Goal: Task Accomplishment & Management: Use online tool/utility

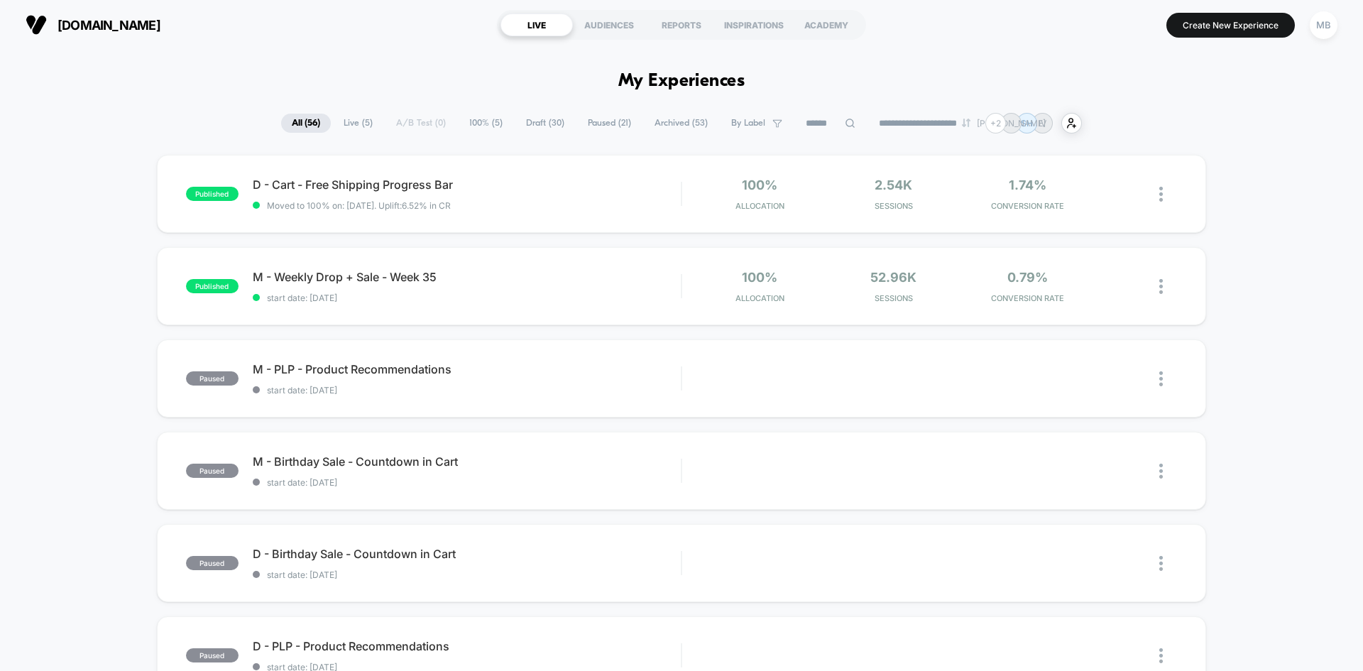
click at [348, 121] on span "Live ( 5 )" at bounding box center [358, 123] width 50 height 19
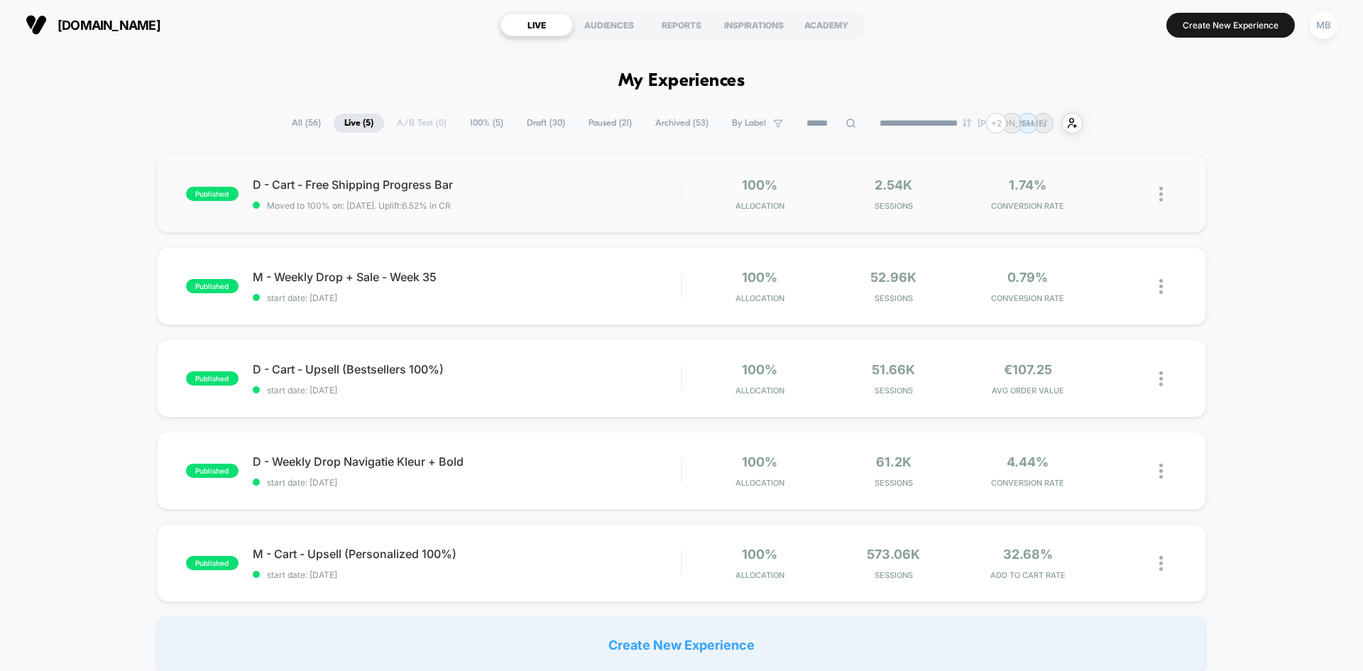
click at [538, 212] on div "published D - Cart - Free Shipping Progress Bar Moved to 100% on: [DATE] . Upli…" at bounding box center [681, 194] width 1049 height 78
click at [559, 283] on span "M - Weekly Drop + Sale - Week 35 Click to edit experience details" at bounding box center [467, 277] width 428 height 14
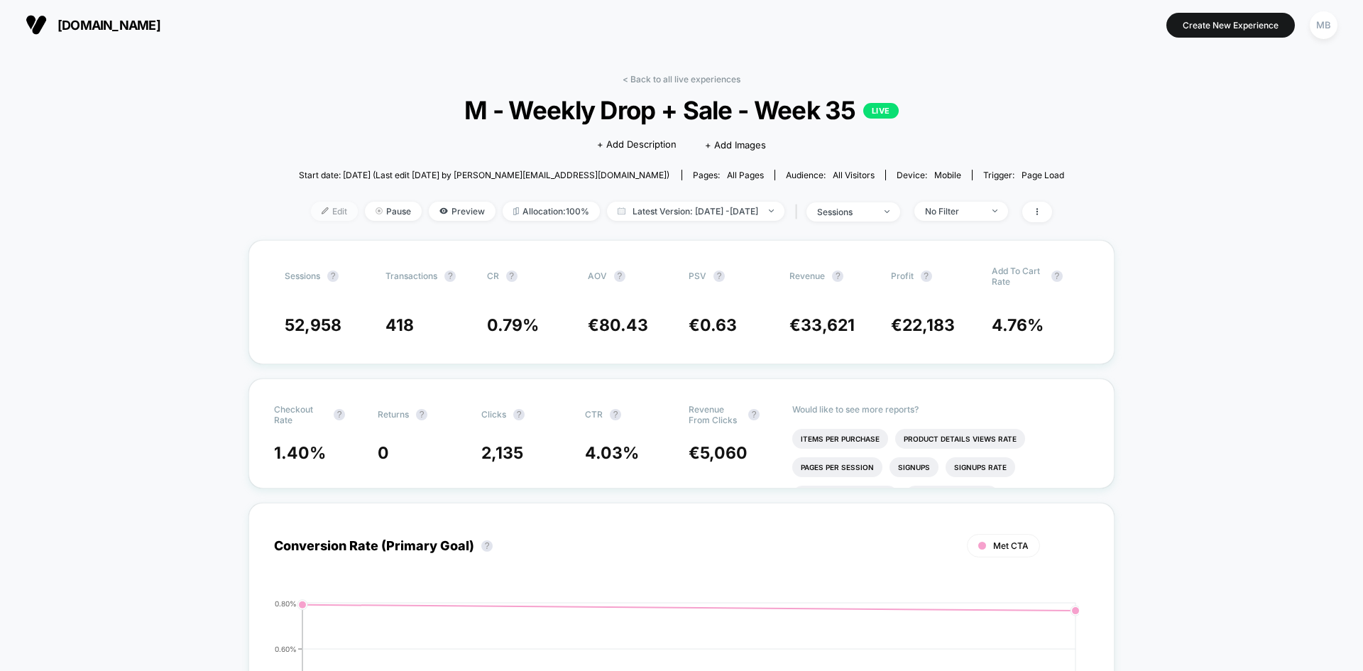
click at [316, 214] on span "Edit" at bounding box center [334, 211] width 47 height 19
